Goal: Task Accomplishment & Management: Manage account settings

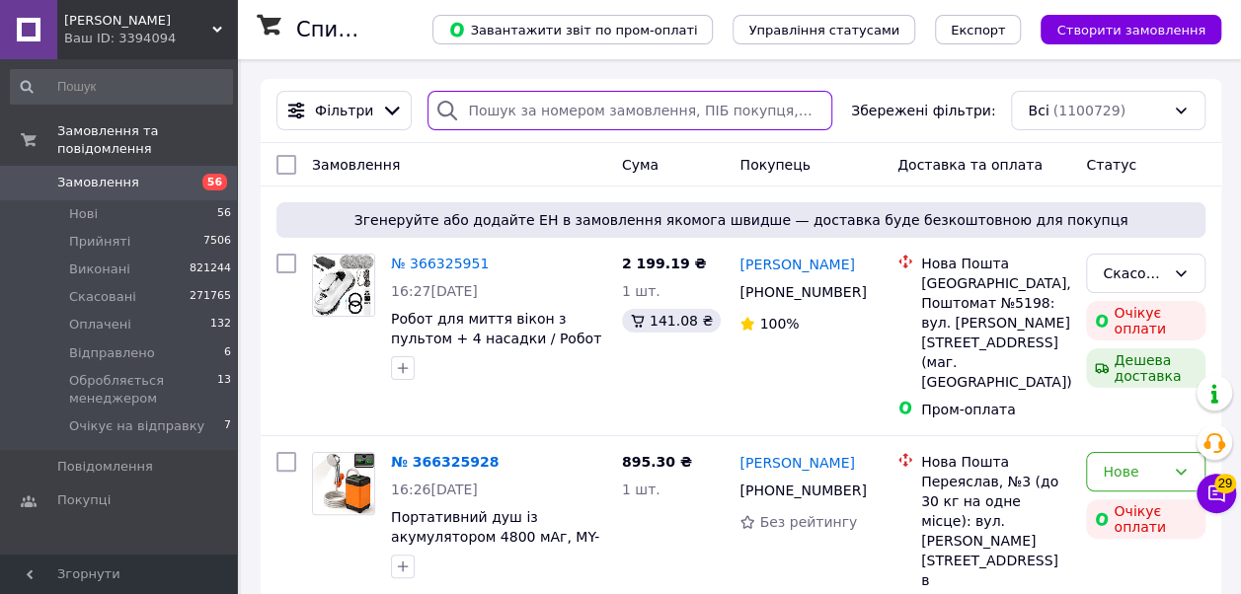
click at [513, 113] on input "search" at bounding box center [630, 110] width 404 height 39
paste input "365637406"
type input "365637406"
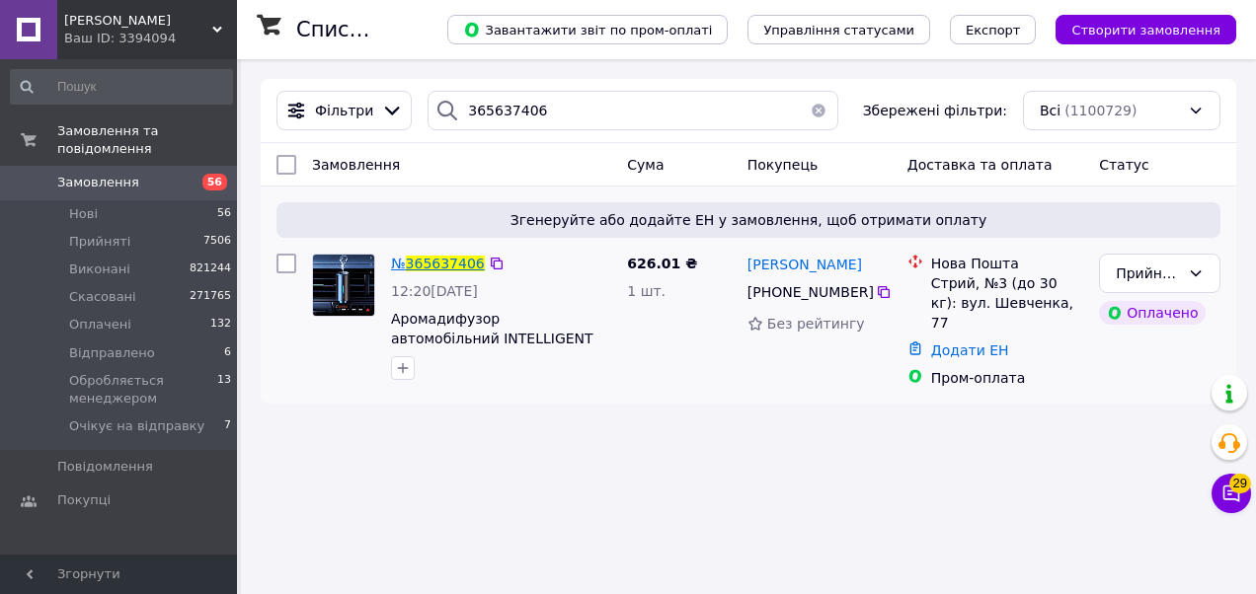
click at [426, 267] on span "365637406" at bounding box center [445, 264] width 79 height 16
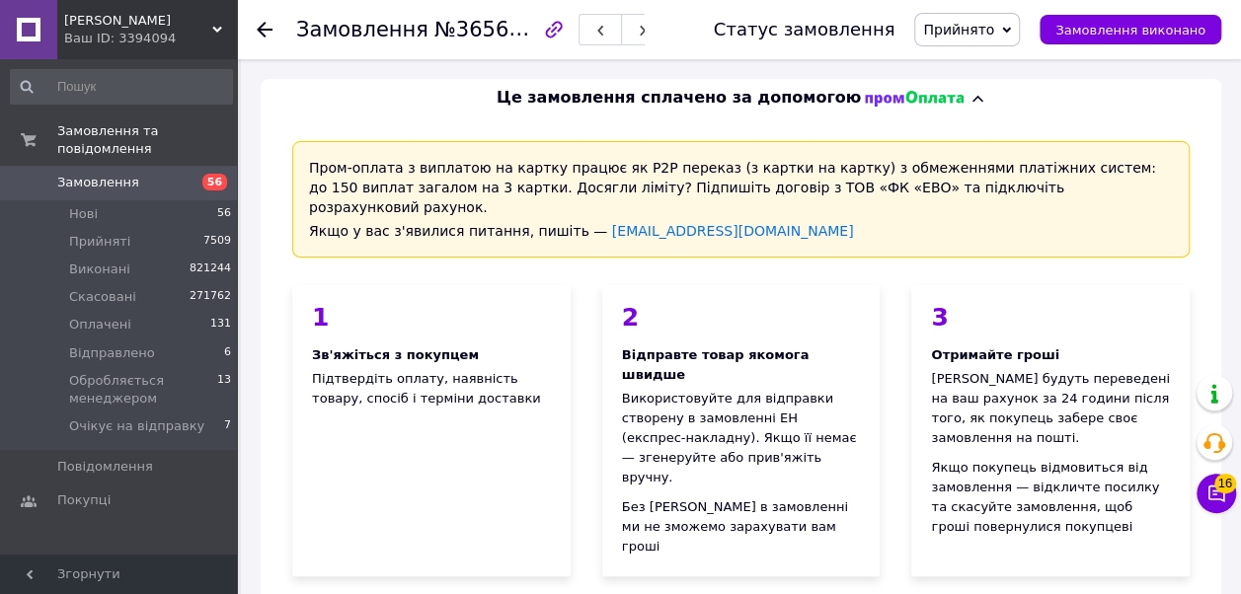
click at [265, 36] on use at bounding box center [265, 30] width 16 height 16
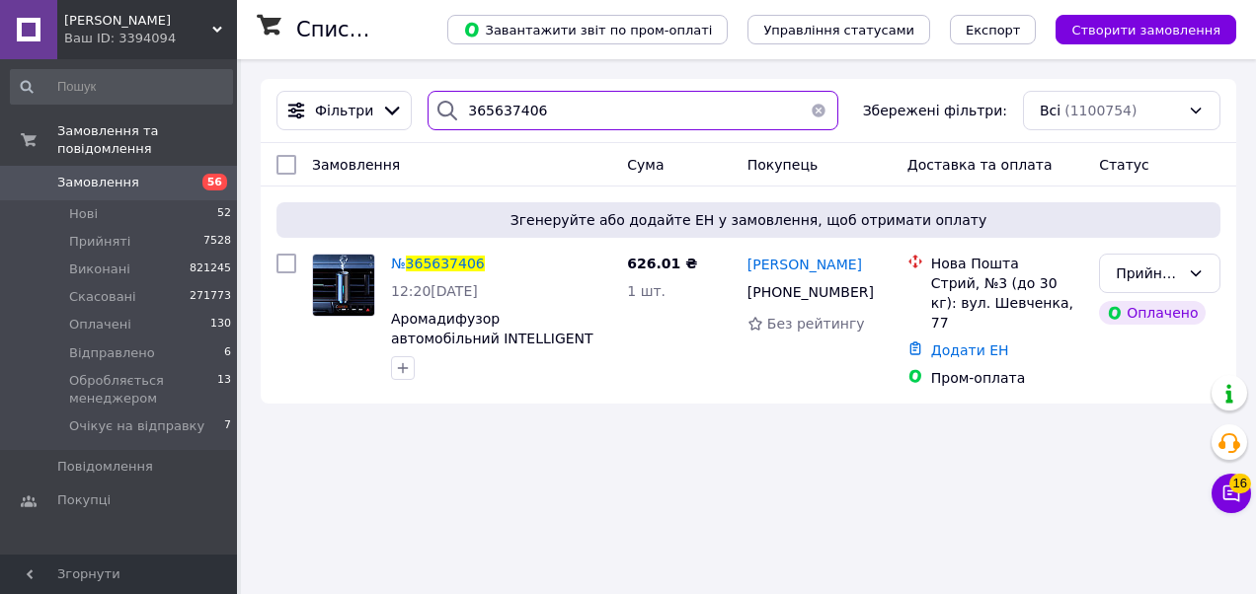
drag, startPoint x: 594, startPoint y: 115, endPoint x: 275, endPoint y: 105, distance: 320.1
click at [275, 105] on div "Фільтри 365637406 Збережені фільтри: Всі (1100754)" at bounding box center [749, 110] width 960 height 39
click at [450, 261] on span "365637406" at bounding box center [445, 264] width 79 height 16
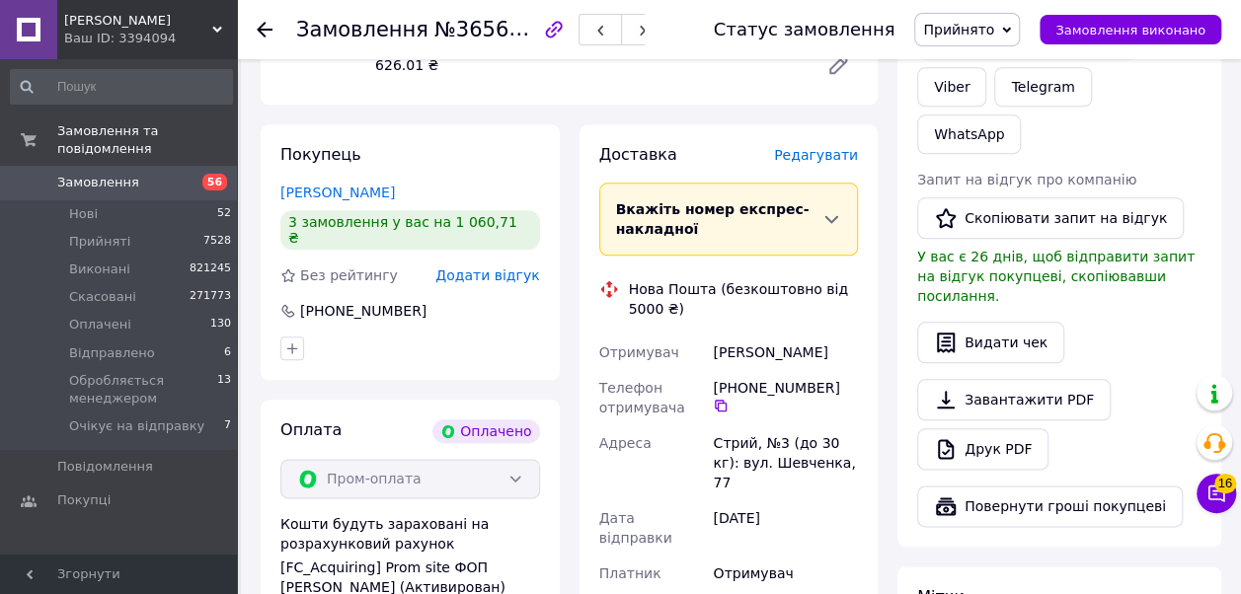
scroll to position [1044, 0]
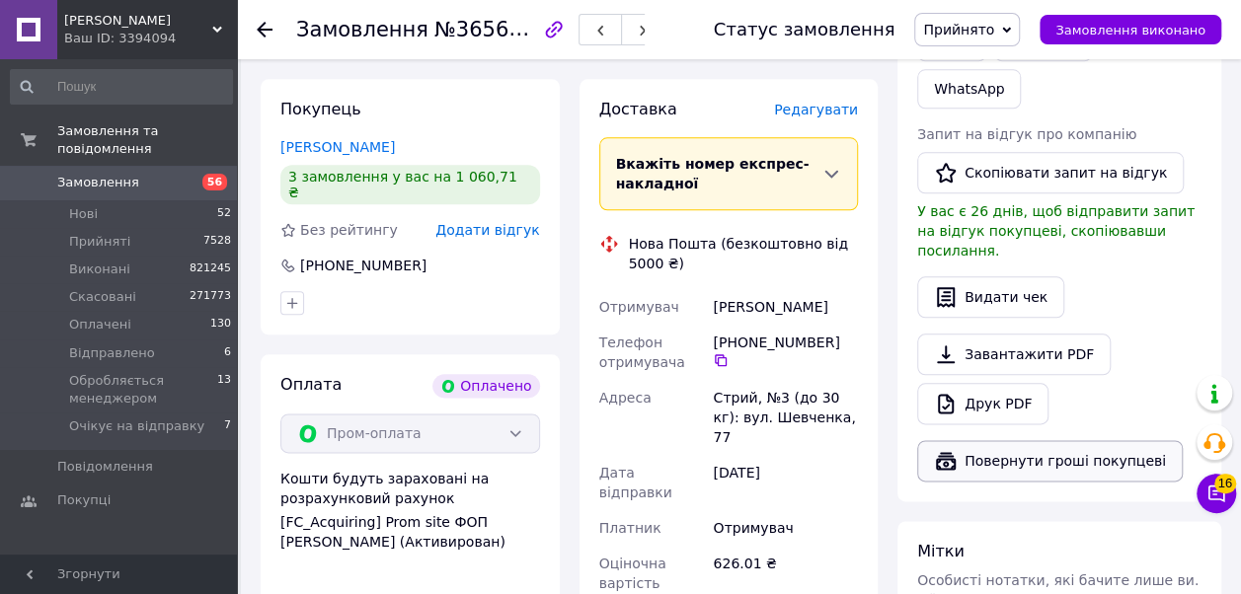
click at [1005, 440] on button "Повернути гроші покупцеві" at bounding box center [1050, 460] width 266 height 41
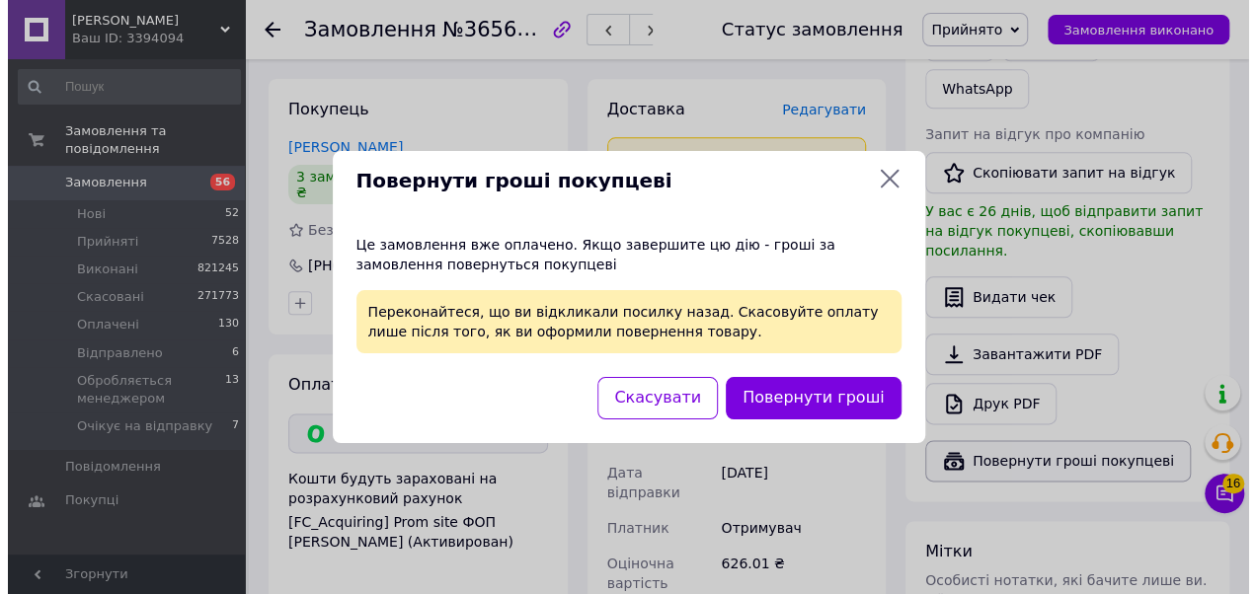
scroll to position [986, 0]
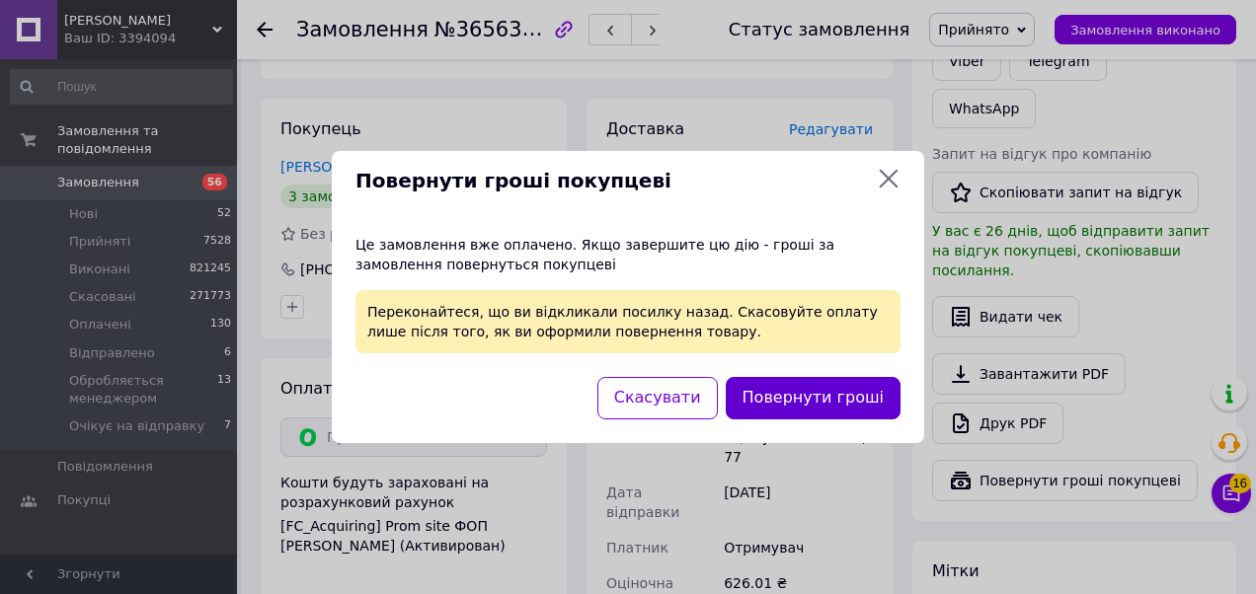
click at [820, 405] on button "Повернути гроші" at bounding box center [813, 398] width 175 height 42
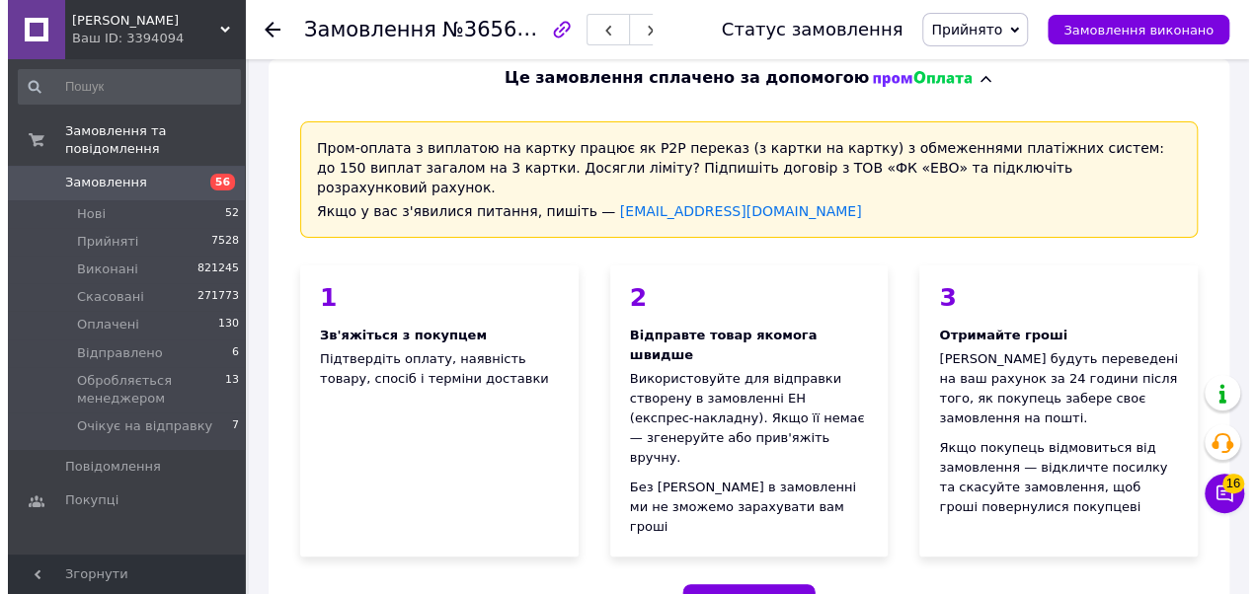
scroll to position [0, 0]
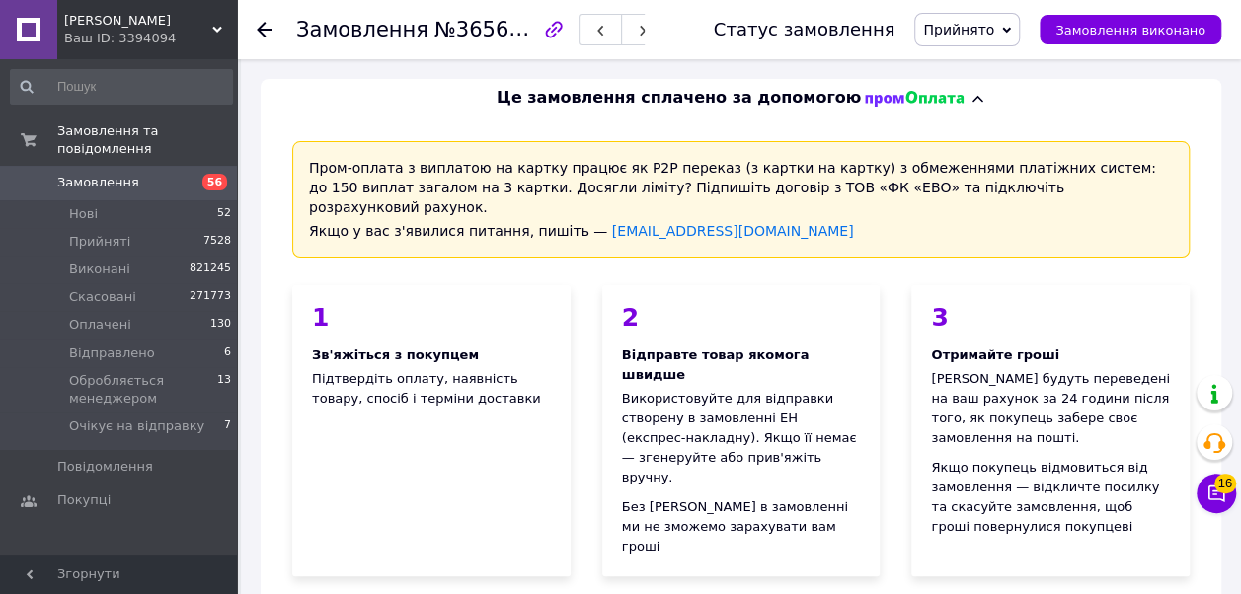
click at [270, 30] on use at bounding box center [265, 30] width 16 height 16
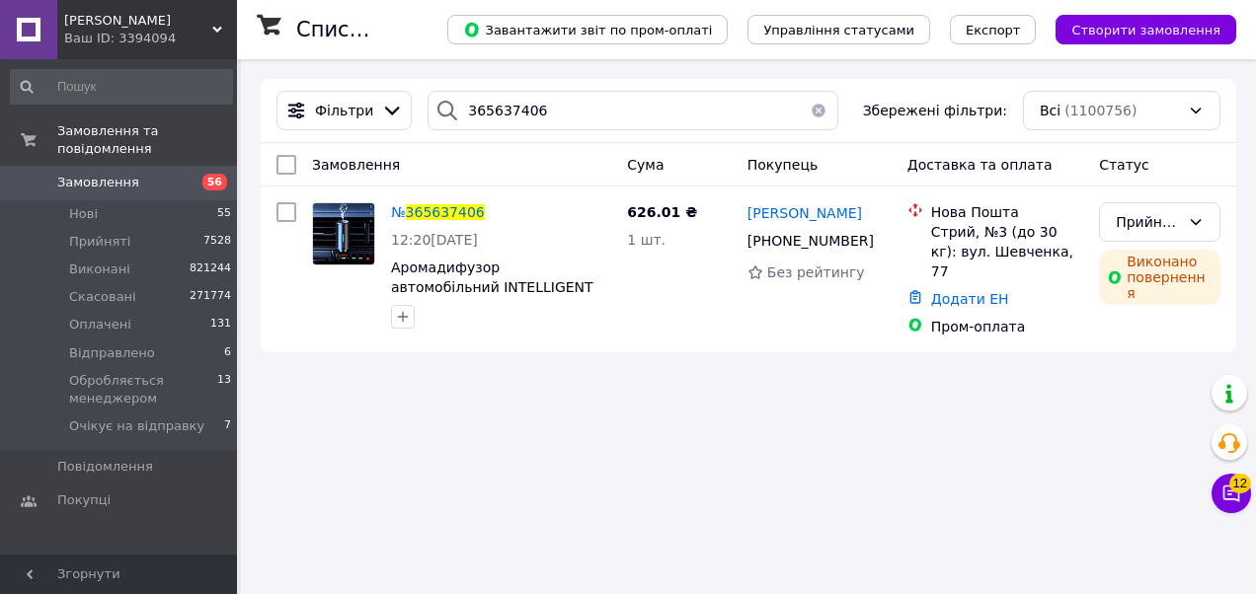
click at [217, 30] on use at bounding box center [217, 30] width 10 height 6
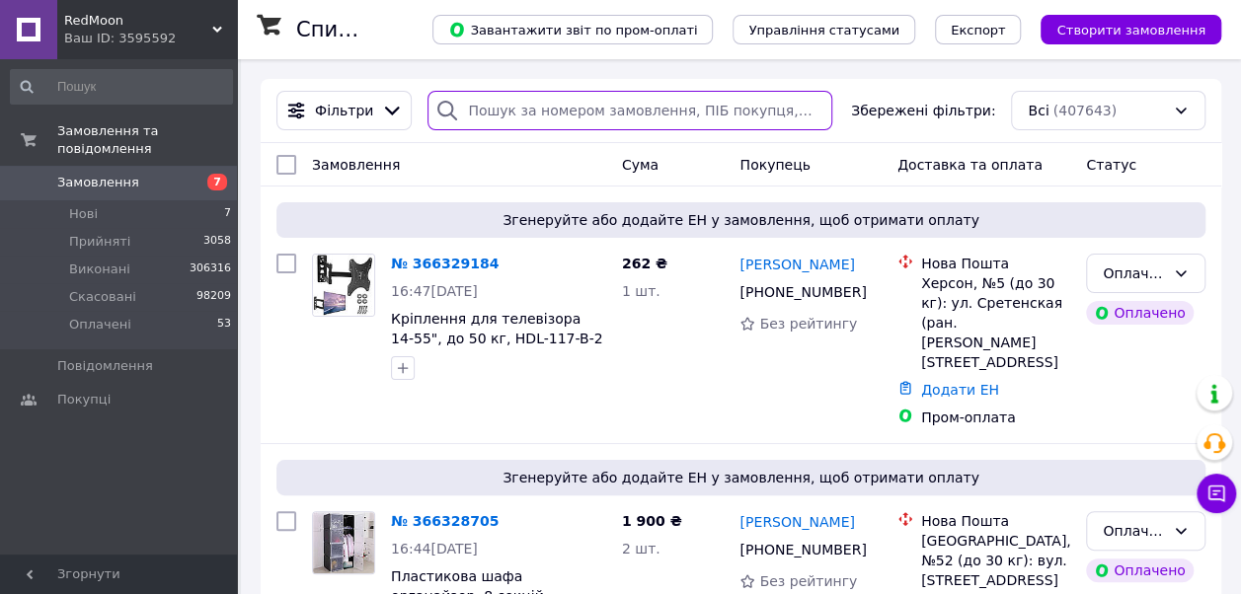
click at [551, 115] on input "search" at bounding box center [630, 110] width 404 height 39
paste input "366227163"
type input "366227163"
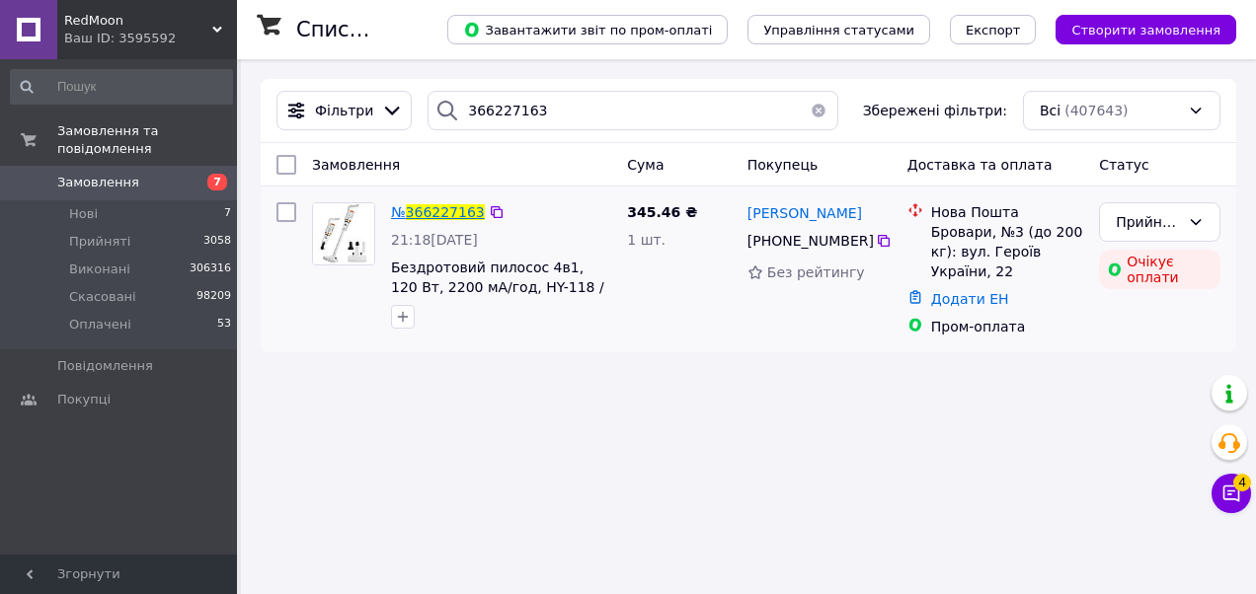
click at [423, 206] on span "366227163" at bounding box center [445, 212] width 79 height 16
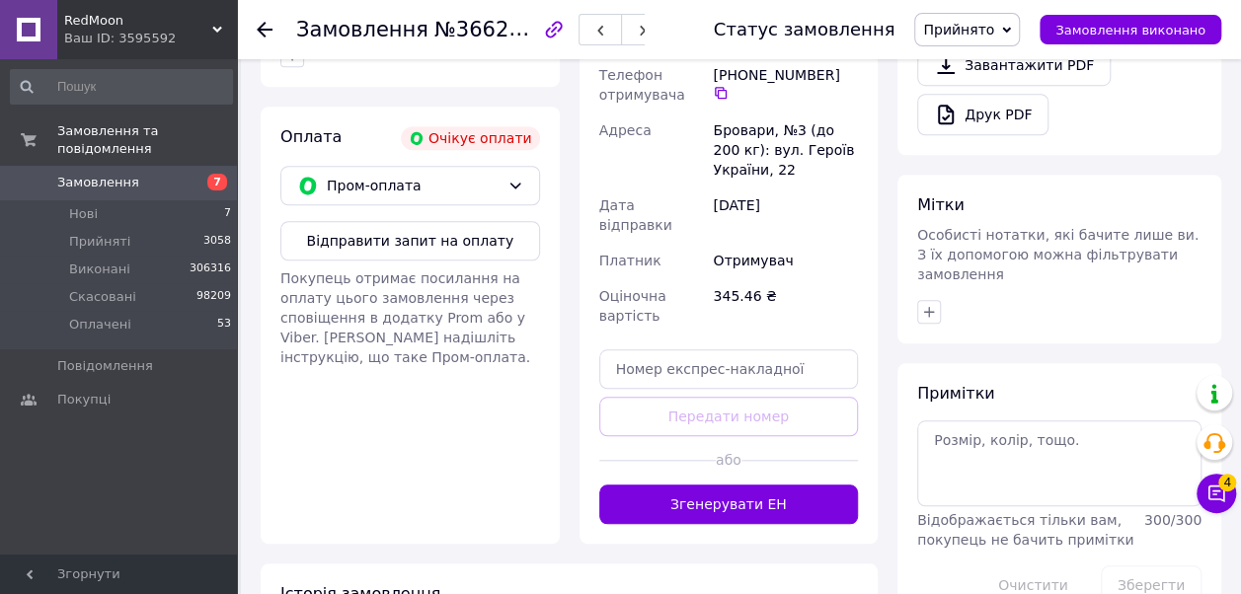
scroll to position [836, 0]
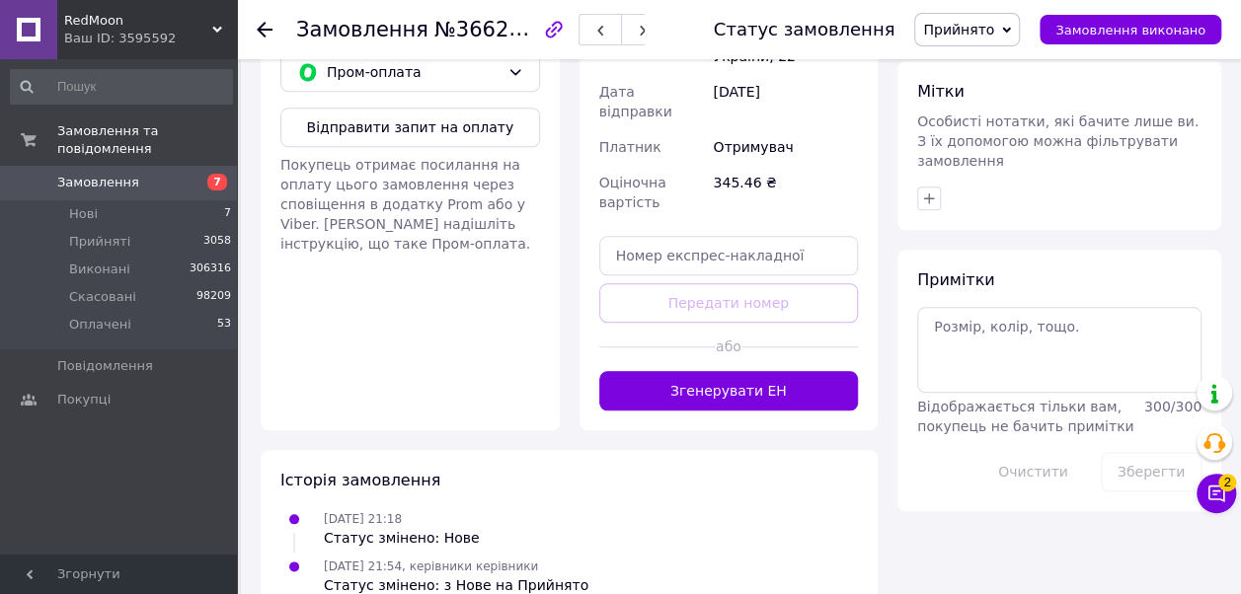
click at [208, 32] on div "Ваш ID: 3595592" at bounding box center [150, 39] width 173 height 18
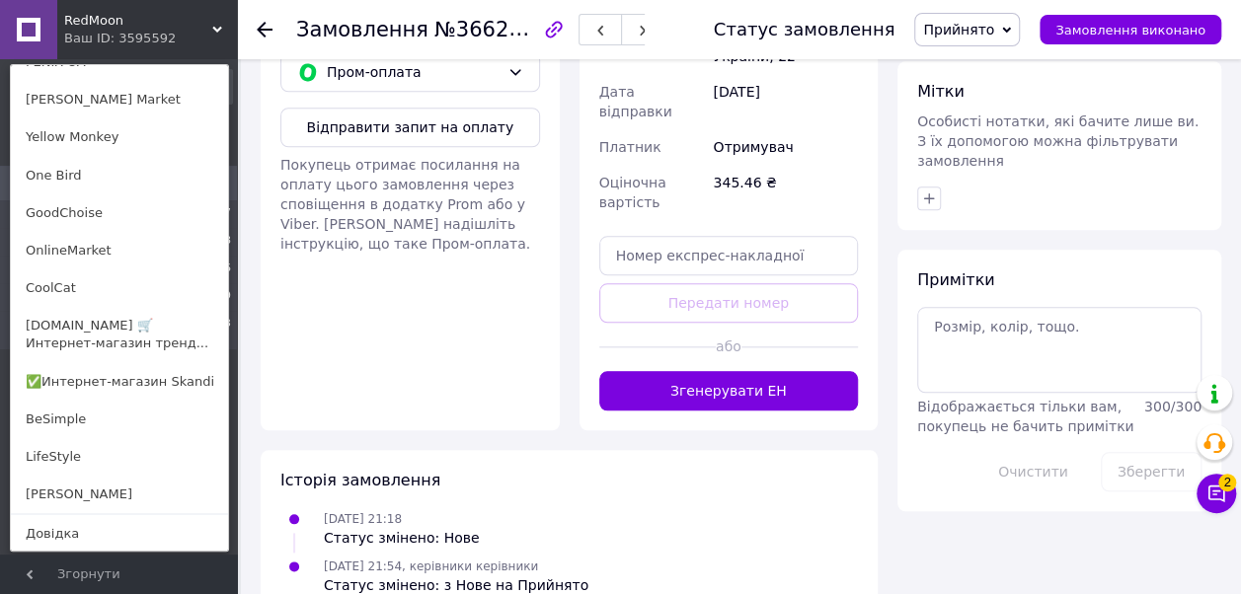
scroll to position [1457, 0]
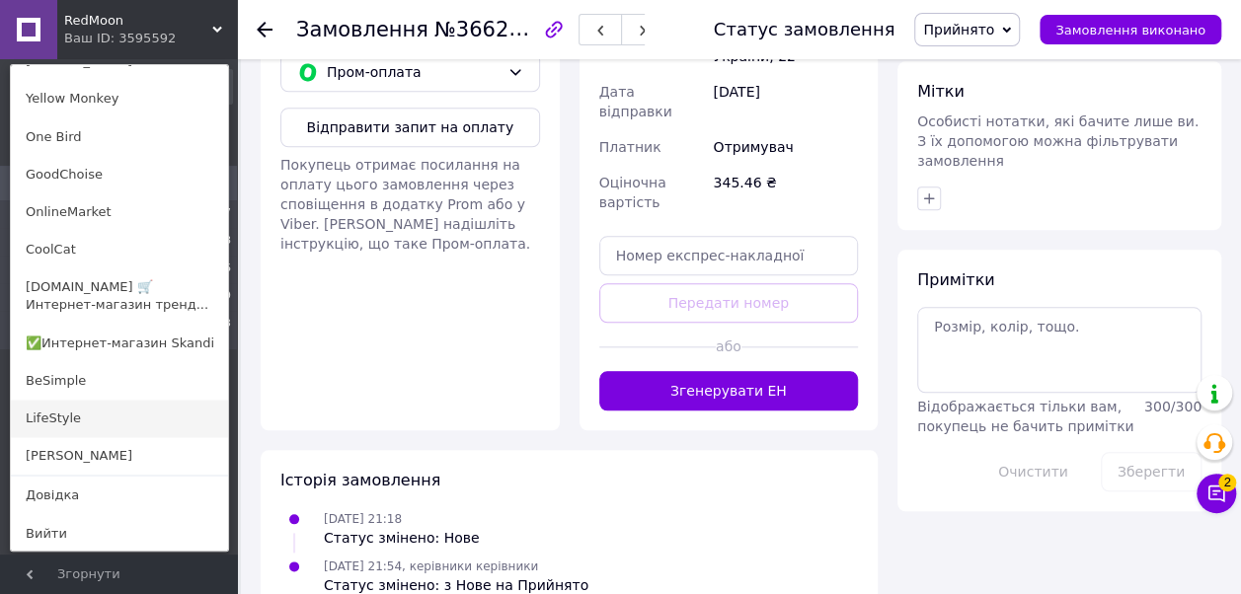
click at [77, 436] on link "LifeStyle" at bounding box center [119, 419] width 217 height 38
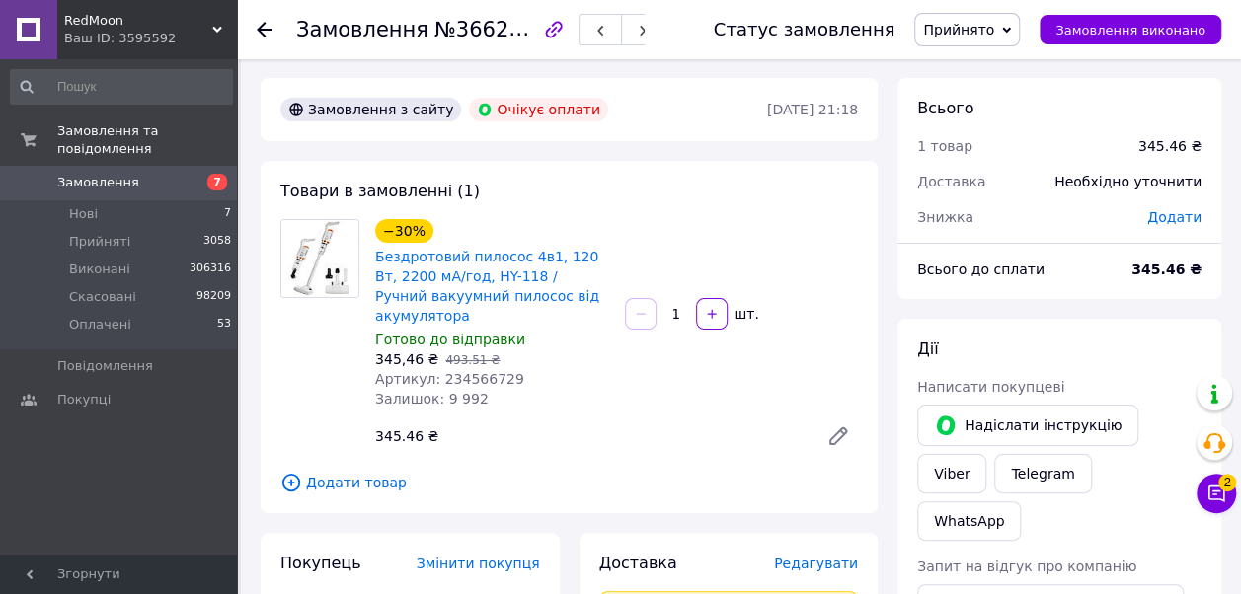
scroll to position [0, 0]
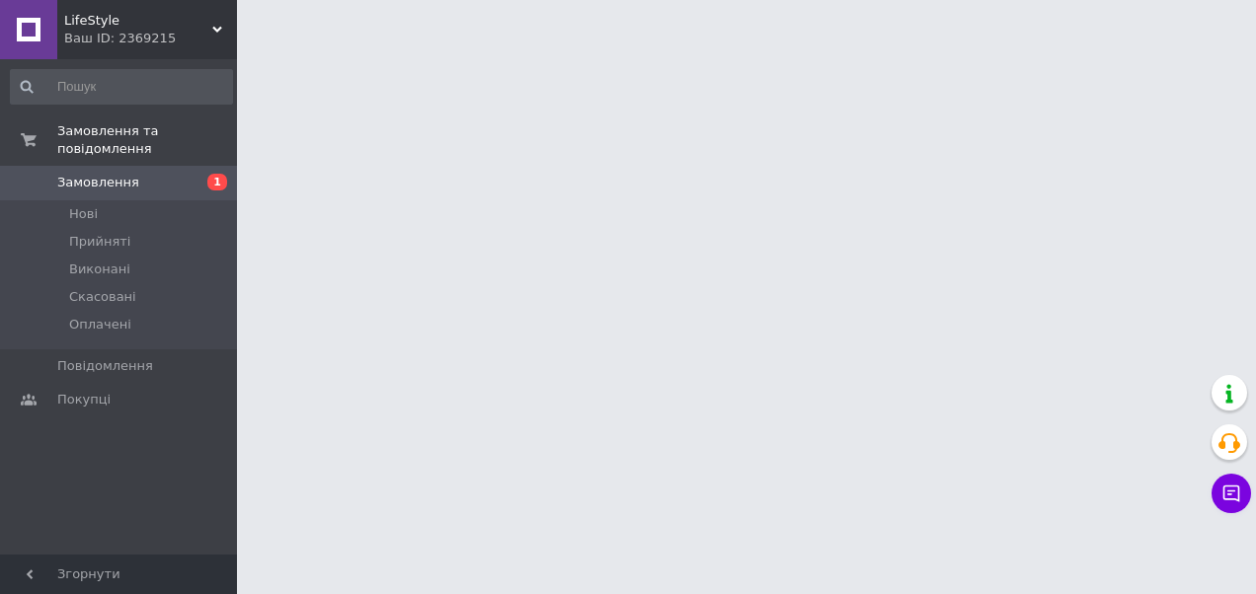
drag, startPoint x: 207, startPoint y: 25, endPoint x: 134, endPoint y: 215, distance: 204.1
click at [207, 25] on span "LifeStyle" at bounding box center [138, 21] width 148 height 18
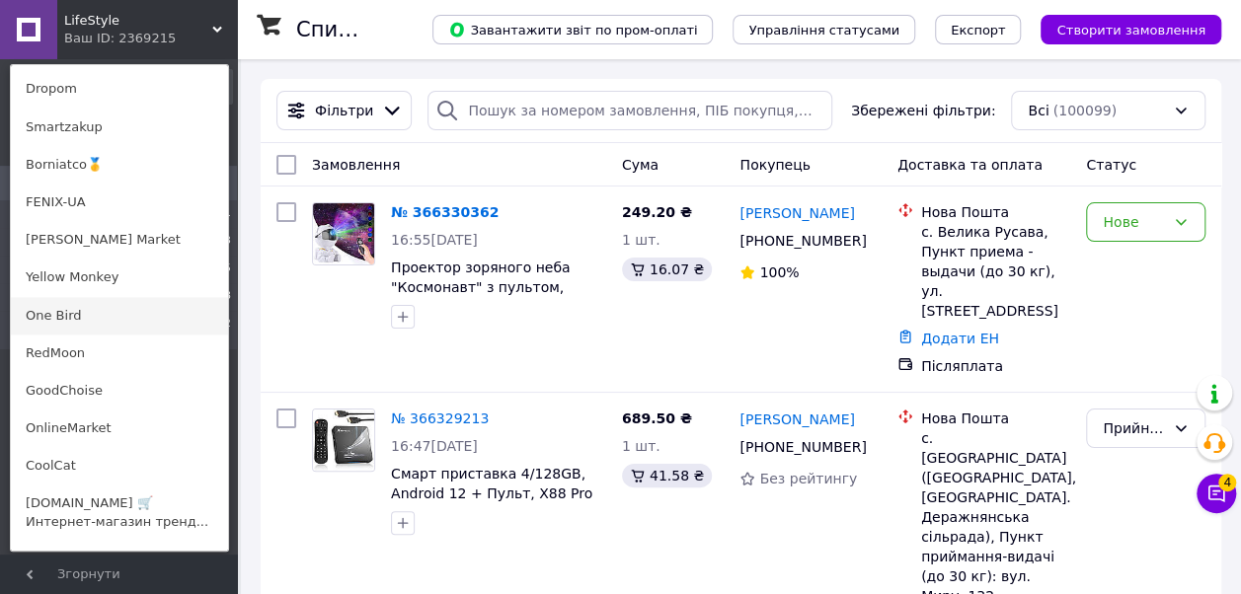
scroll to position [1457, 0]
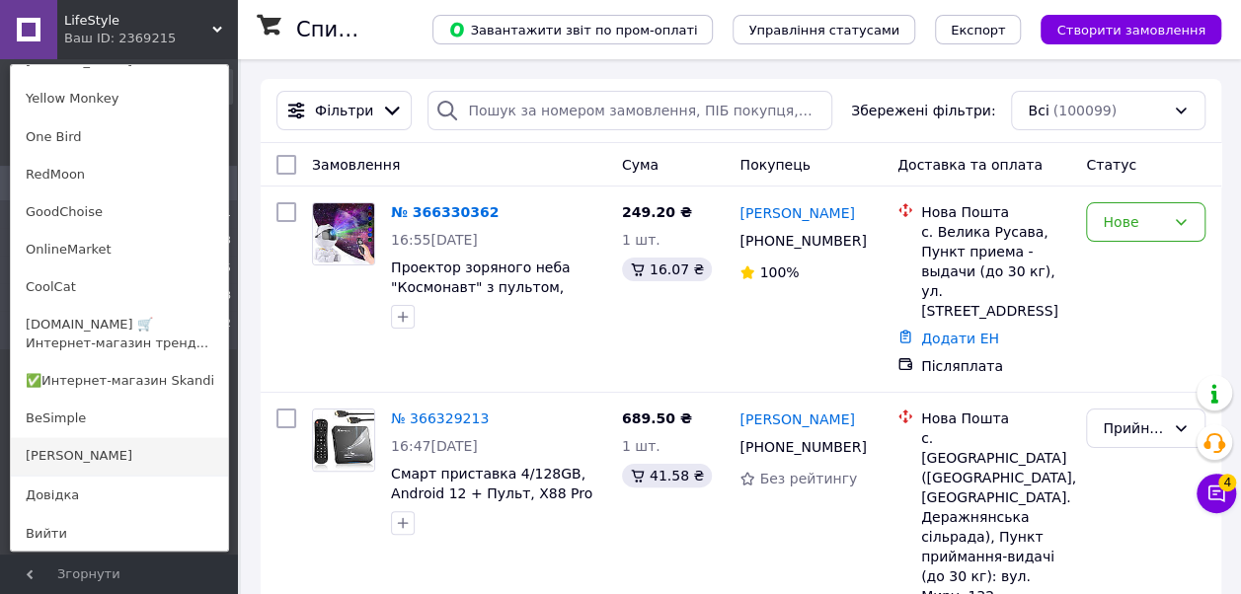
click at [77, 461] on link "[PERSON_NAME]" at bounding box center [119, 456] width 217 height 38
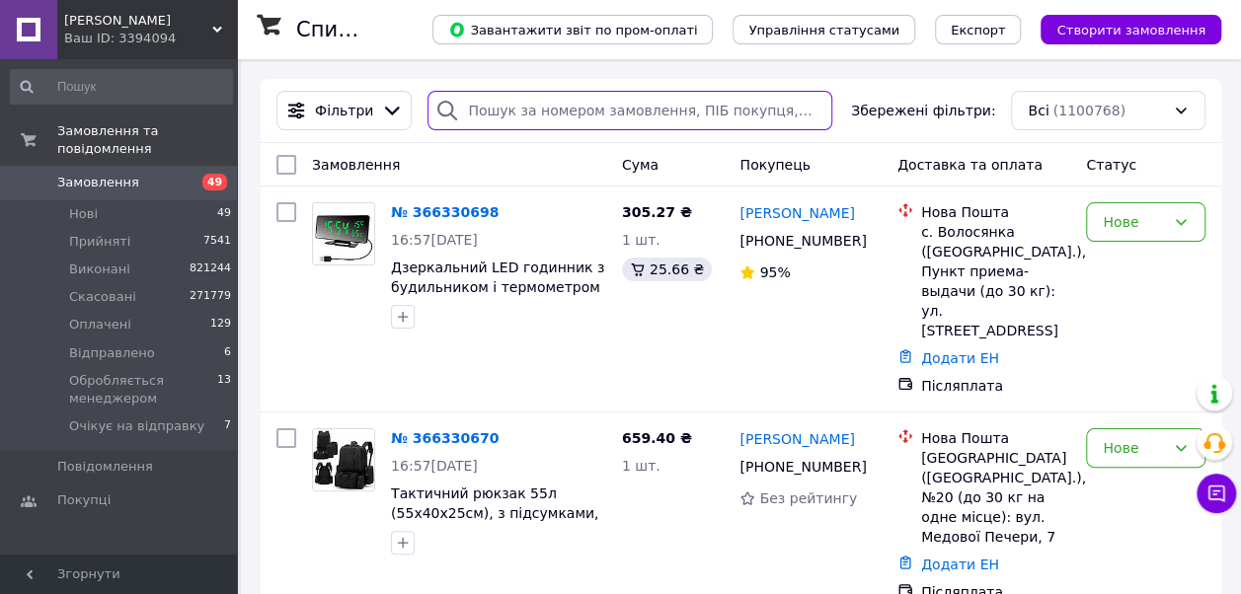
click at [524, 118] on input "search" at bounding box center [630, 110] width 404 height 39
paste input "365637406"
type input "365637406"
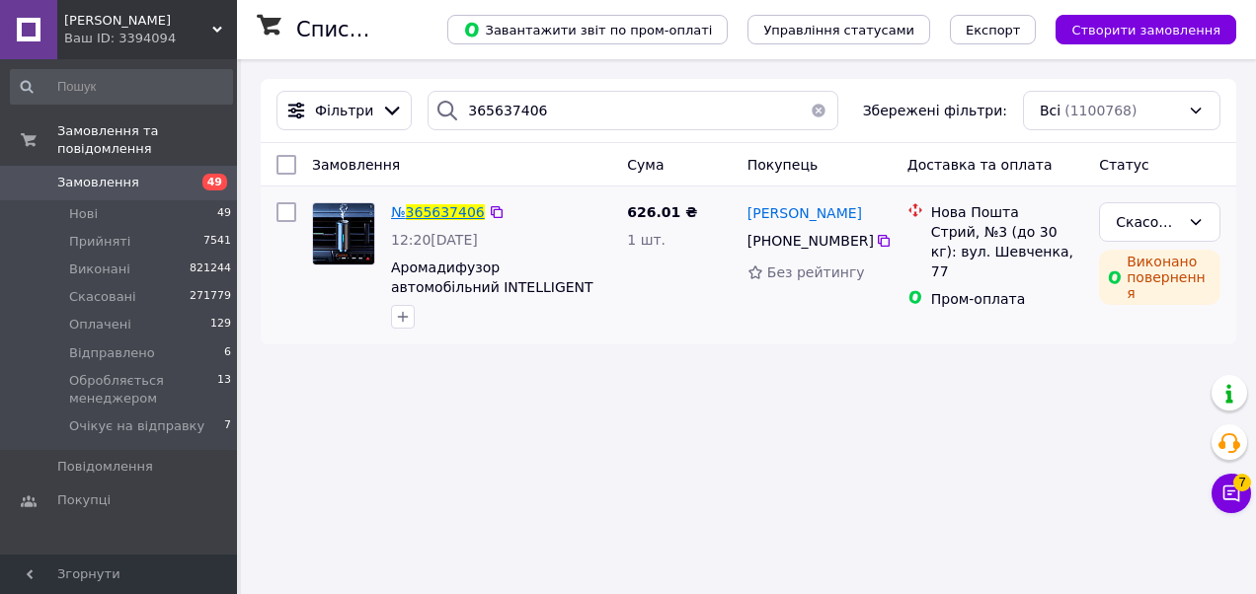
click at [426, 208] on span "365637406" at bounding box center [445, 212] width 79 height 16
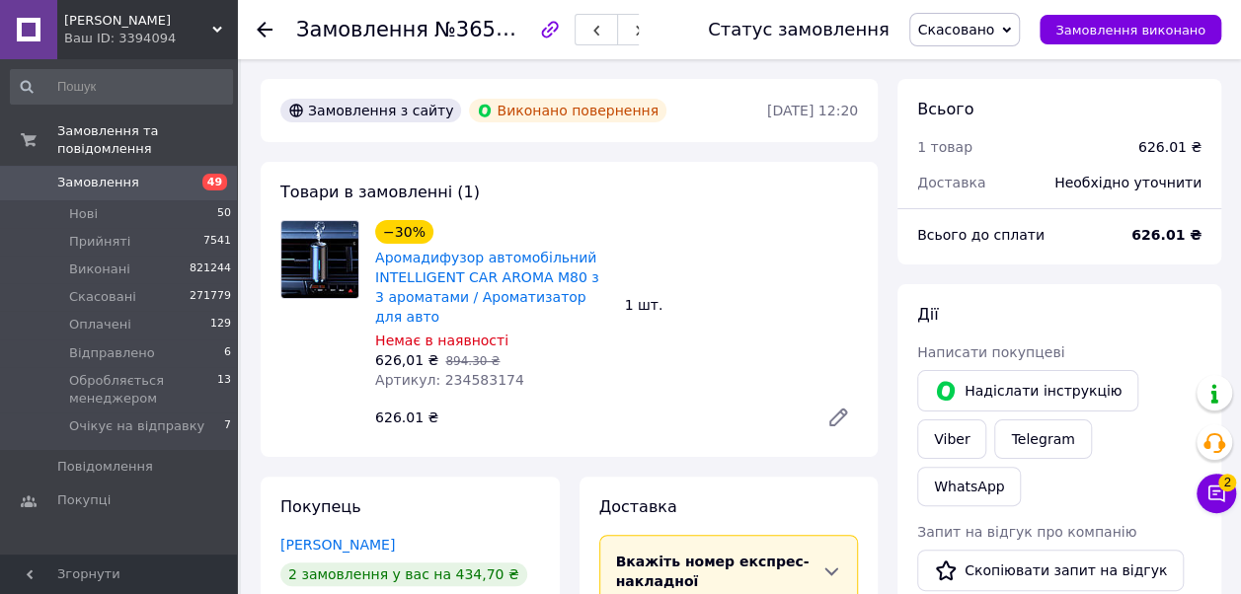
click at [259, 31] on use at bounding box center [265, 30] width 16 height 16
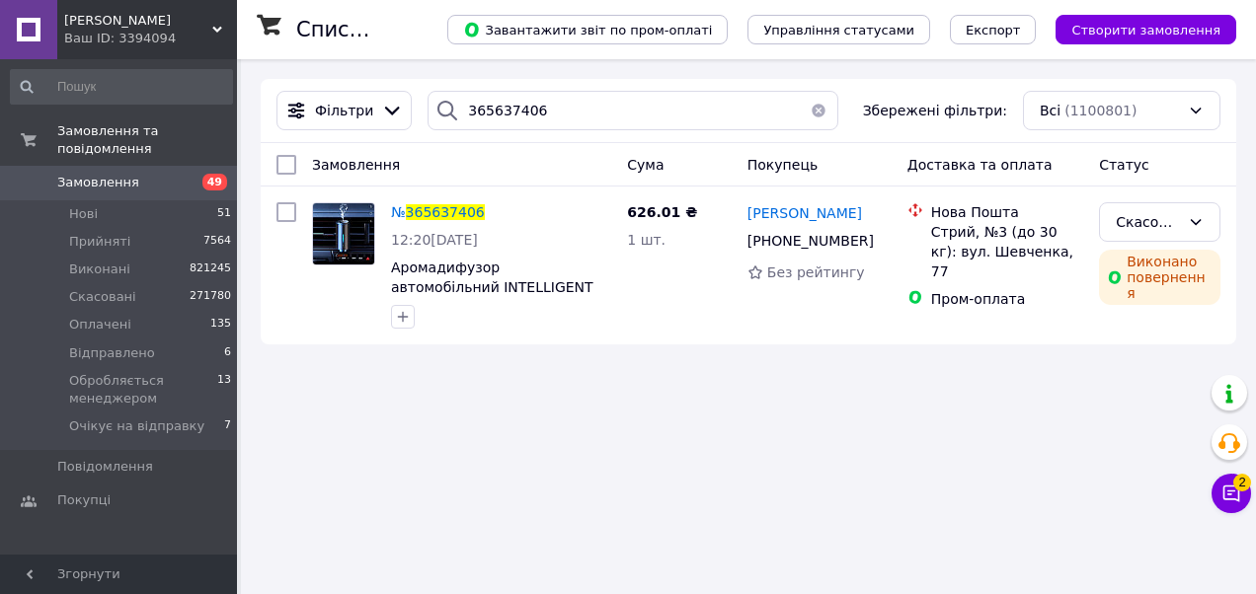
click at [43, 572] on span "Згорнути" at bounding box center [118, 574] width 237 height 39
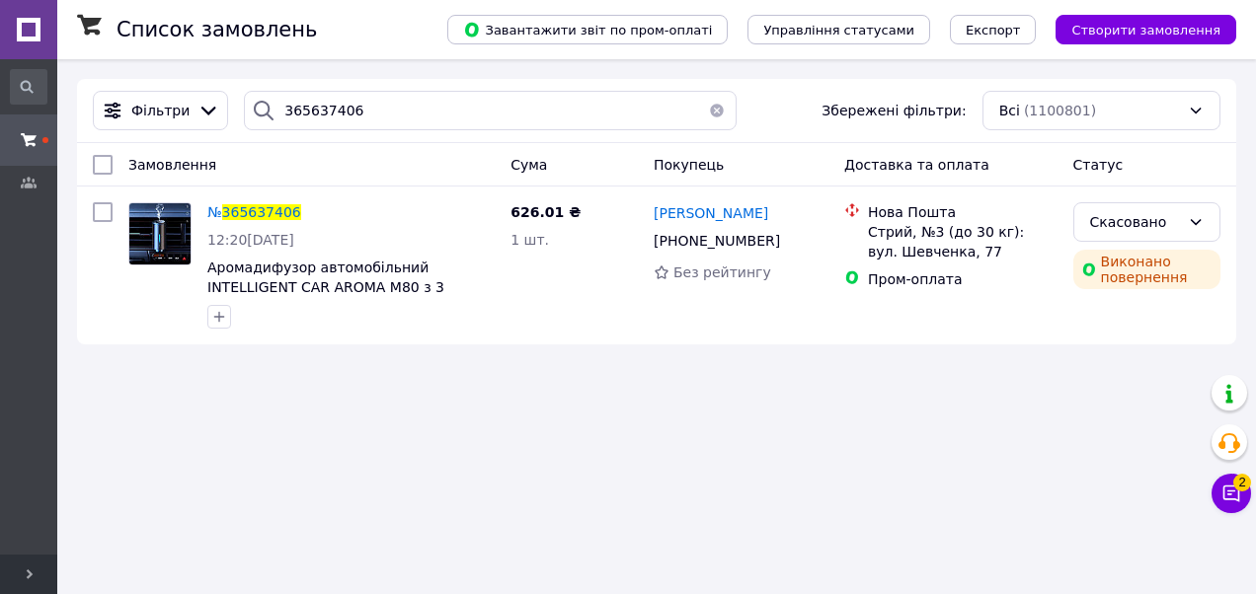
click at [16, 571] on span "Розгорнути" at bounding box center [28, 574] width 57 height 39
